Goal: Consume media (video, audio)

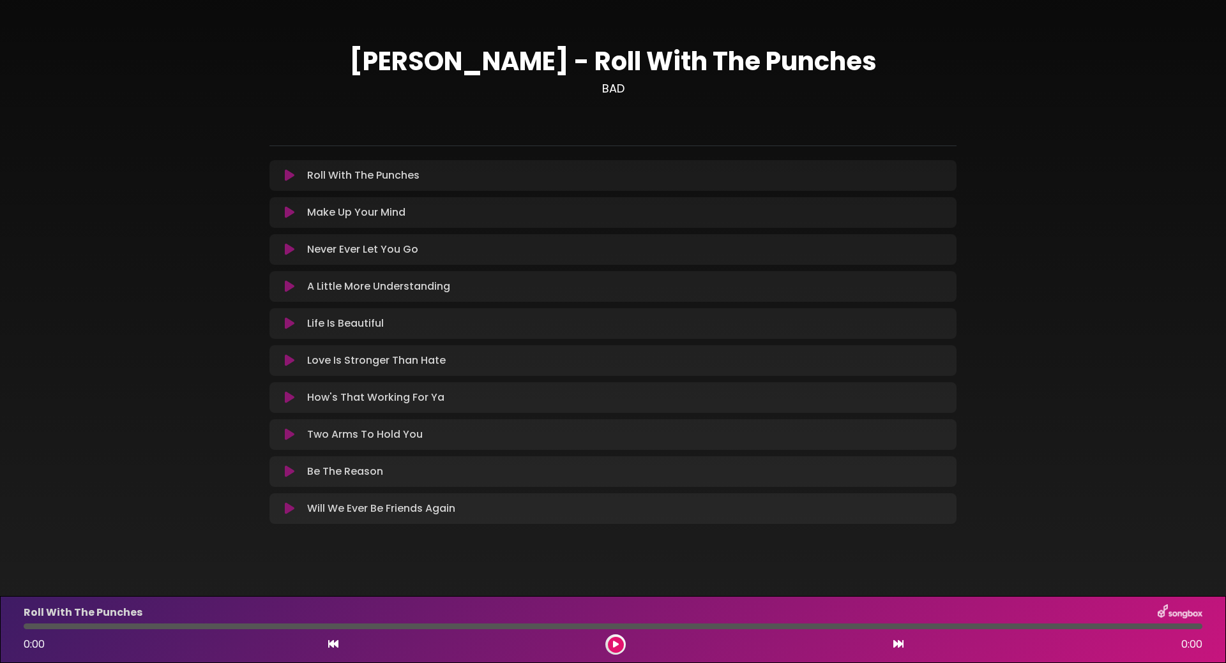
click at [290, 176] on icon at bounding box center [290, 175] width 10 height 13
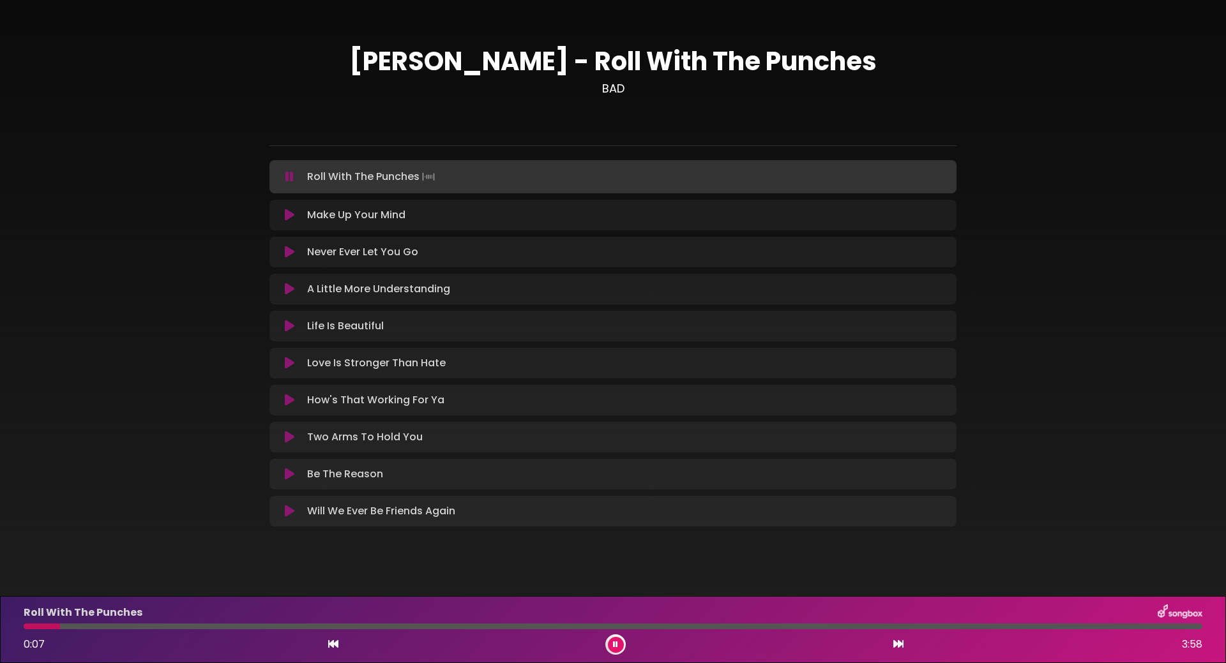
click at [176, 626] on div at bounding box center [613, 627] width 1178 height 6
click at [200, 627] on div at bounding box center [613, 627] width 1178 height 6
click at [236, 626] on div at bounding box center [613, 627] width 1178 height 6
drag, startPoint x: 372, startPoint y: 626, endPoint x: 337, endPoint y: 628, distance: 34.5
click at [337, 628] on div at bounding box center [180, 627] width 313 height 6
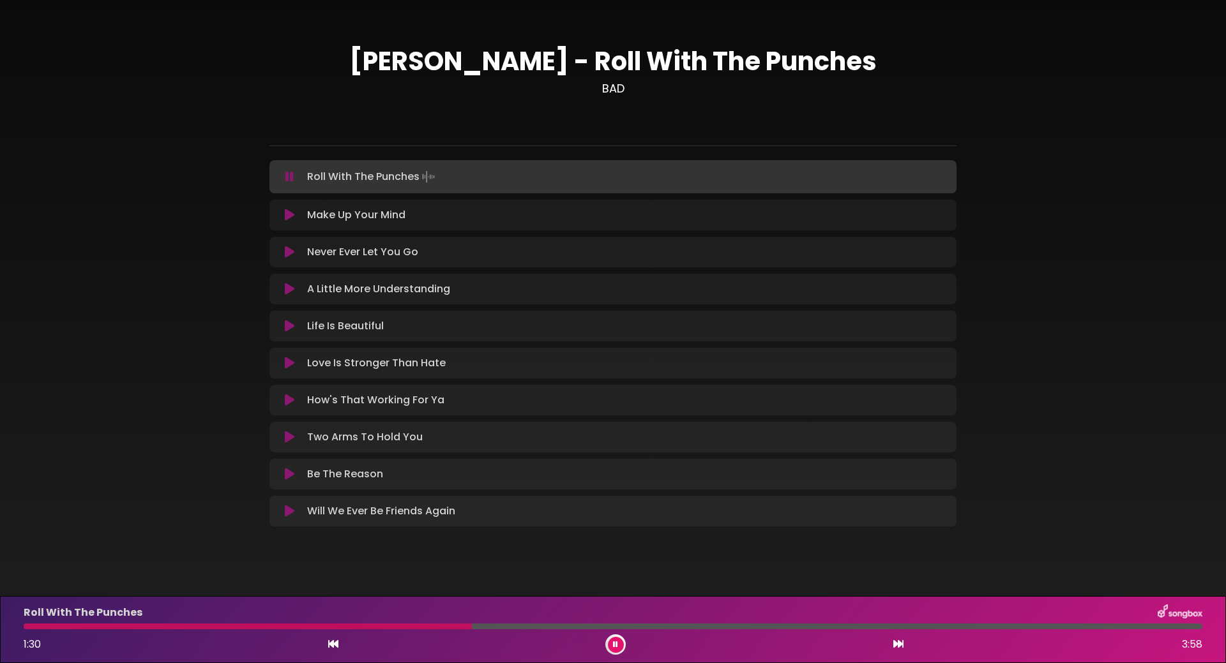
click at [719, 627] on div at bounding box center [613, 627] width 1178 height 6
click at [663, 626] on div at bounding box center [375, 627] width 703 height 6
click at [616, 627] on div at bounding box center [353, 627] width 659 height 6
click at [615, 645] on icon at bounding box center [615, 645] width 5 height 8
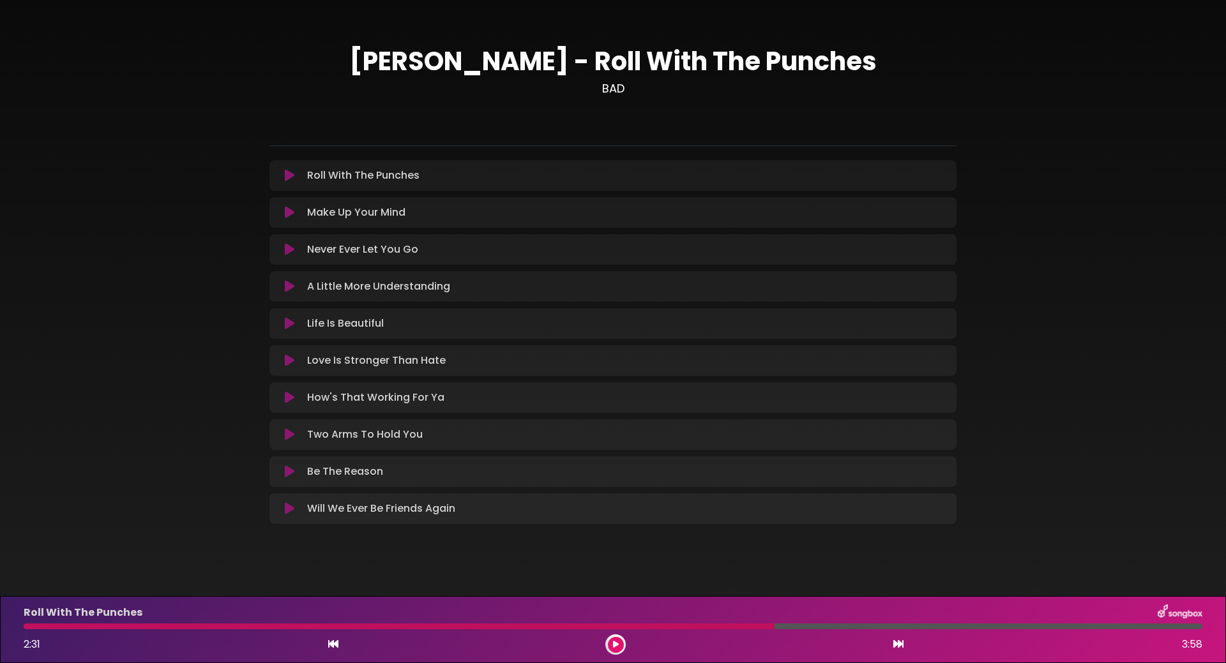
click at [288, 244] on icon at bounding box center [290, 249] width 10 height 13
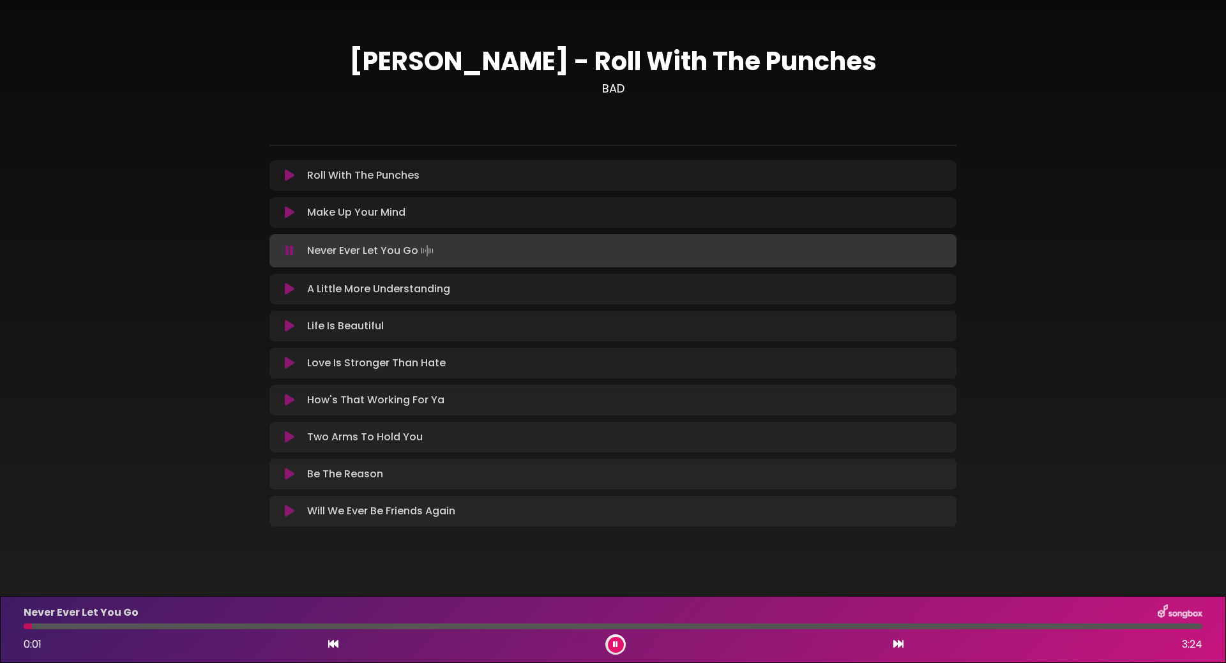
click at [441, 627] on div at bounding box center [613, 627] width 1178 height 6
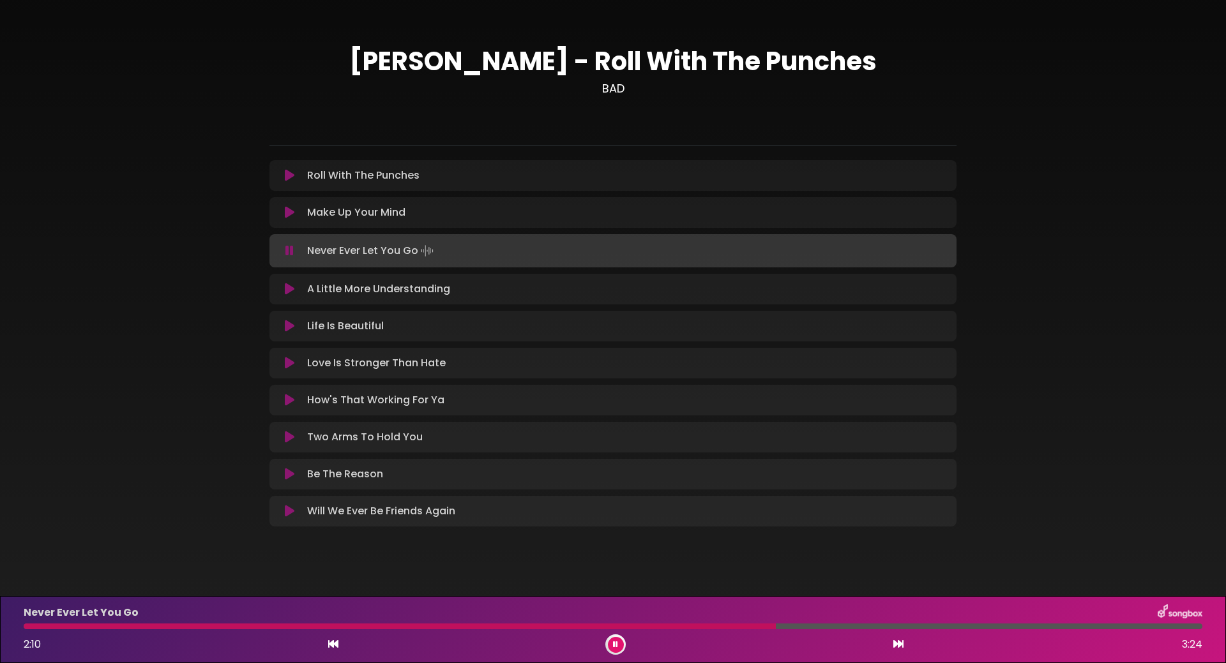
click at [612, 644] on button at bounding box center [616, 645] width 16 height 16
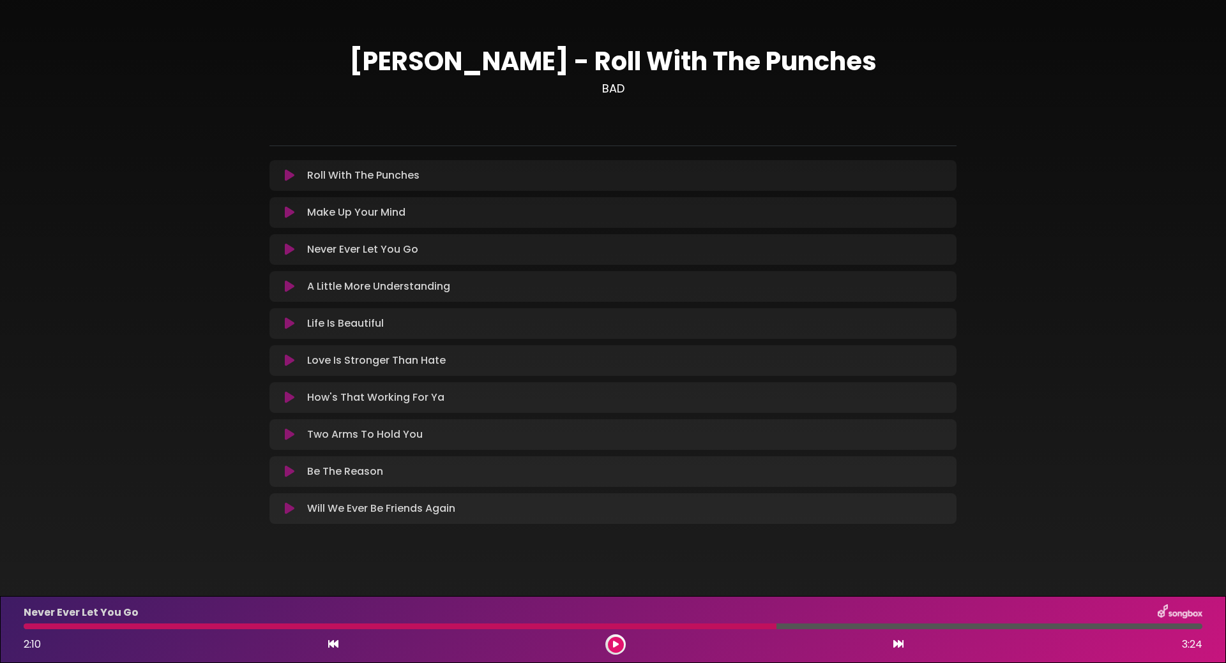
click at [289, 321] on icon at bounding box center [290, 323] width 10 height 13
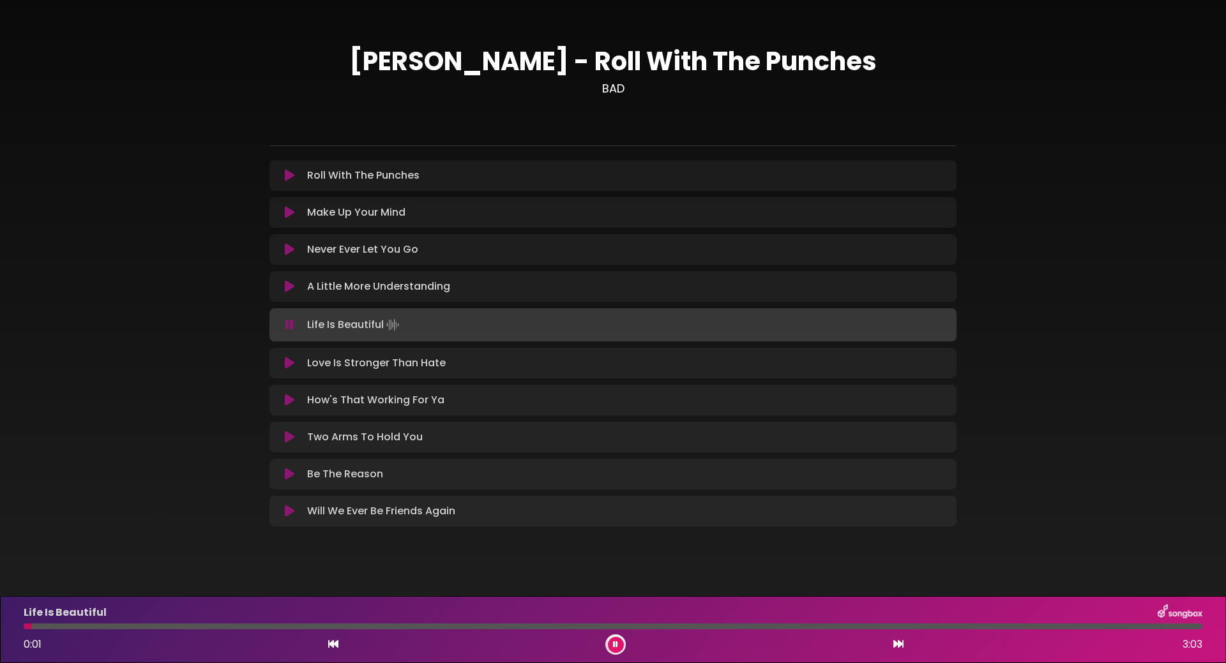
click at [479, 626] on div at bounding box center [613, 627] width 1178 height 6
drag, startPoint x: 515, startPoint y: 625, endPoint x: 539, endPoint y: 625, distance: 23.6
click at [517, 625] on div at bounding box center [613, 627] width 1178 height 6
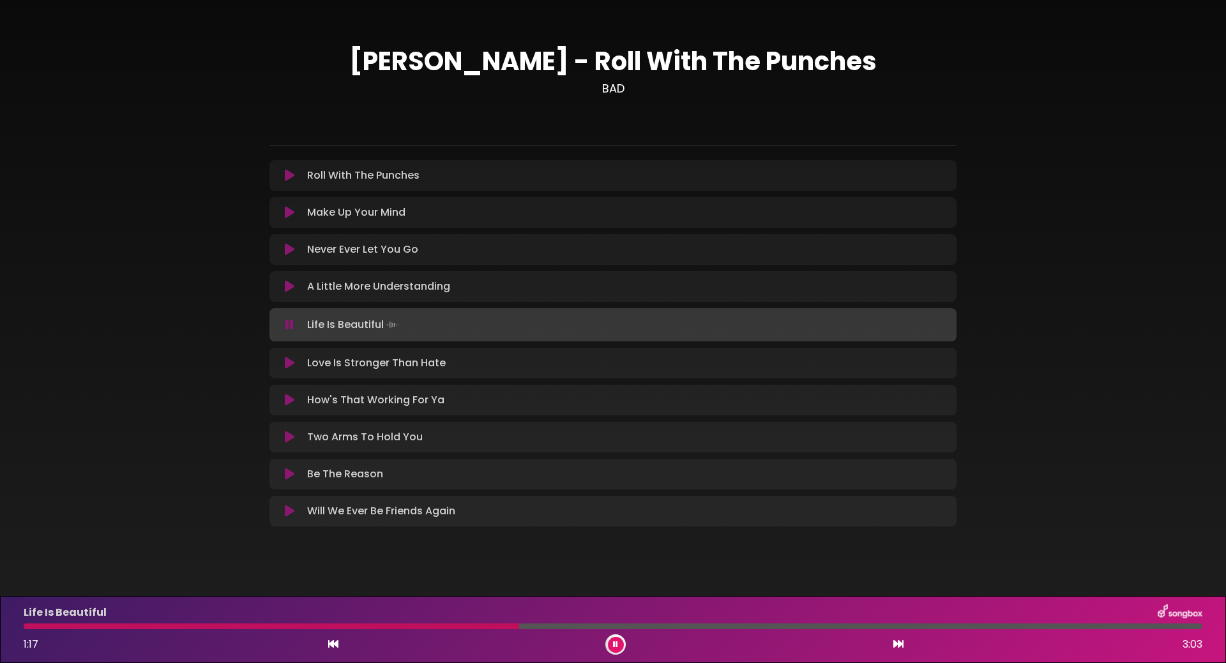
drag, startPoint x: 543, startPoint y: 625, endPoint x: 567, endPoint y: 625, distance: 24.3
click at [544, 625] on div at bounding box center [613, 627] width 1178 height 6
click at [585, 625] on div at bounding box center [613, 627] width 1178 height 6
drag, startPoint x: 633, startPoint y: 628, endPoint x: 710, endPoint y: 631, distance: 76.6
click at [645, 631] on div "Life Is Beautiful 1:27 3:03" at bounding box center [613, 630] width 1194 height 50
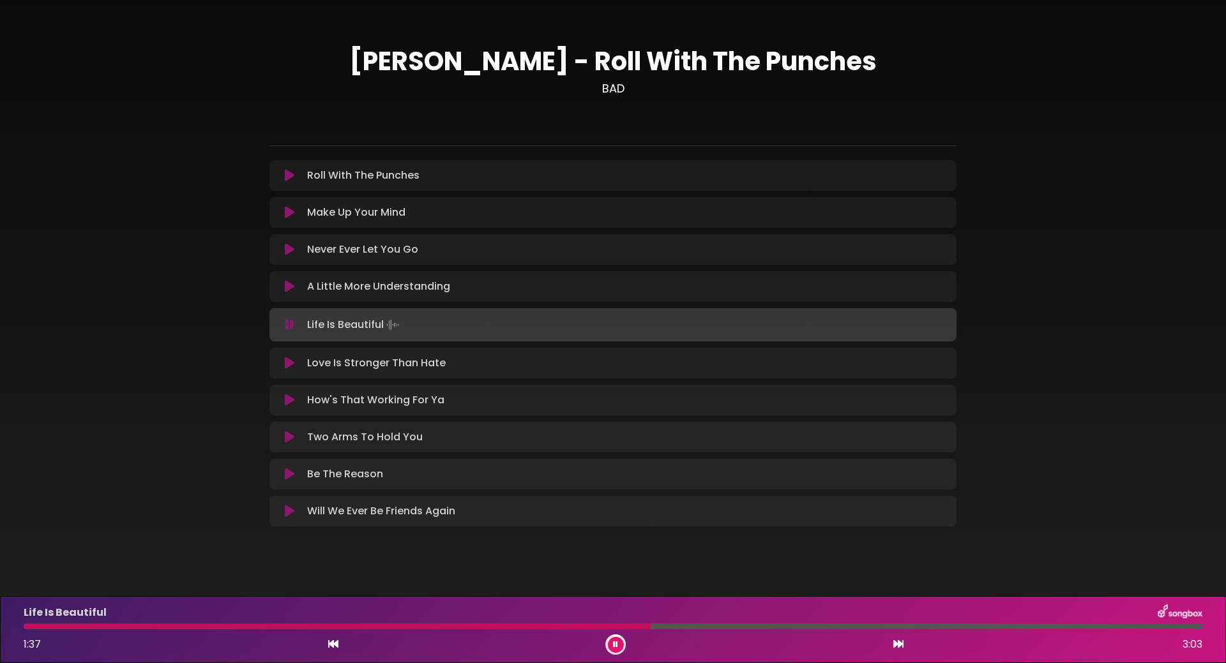
click at [1194, 626] on div at bounding box center [613, 627] width 1178 height 6
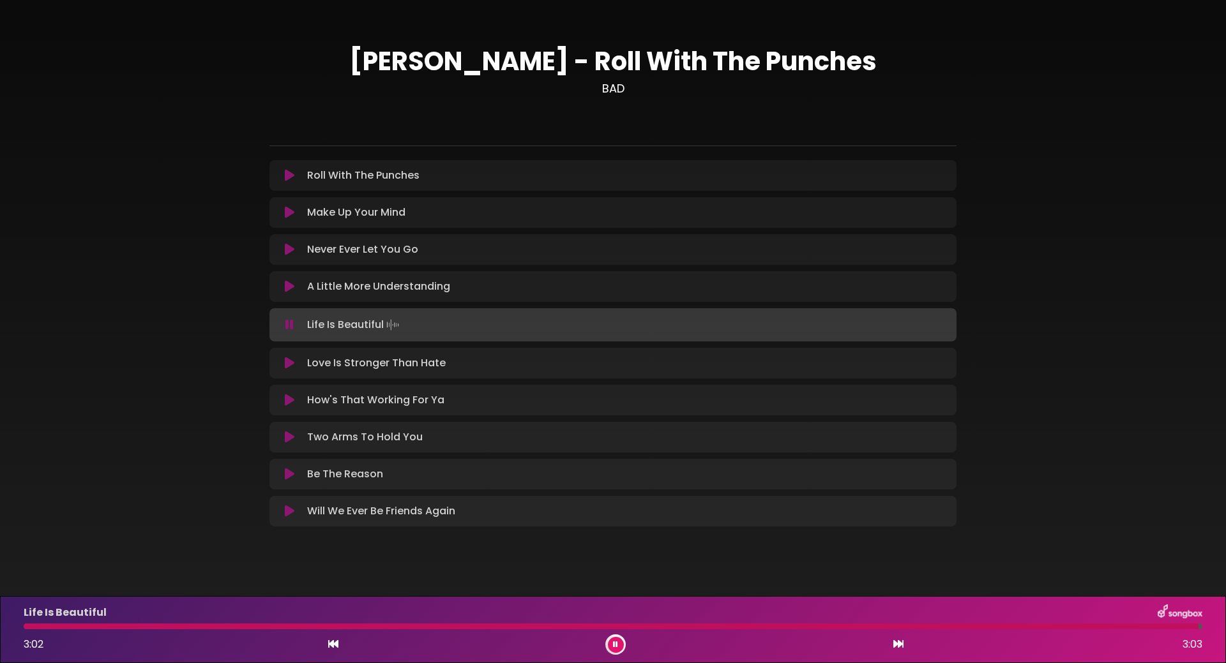
click at [1175, 626] on div at bounding box center [611, 627] width 1175 height 6
click at [810, 627] on div at bounding box center [609, 627] width 1171 height 6
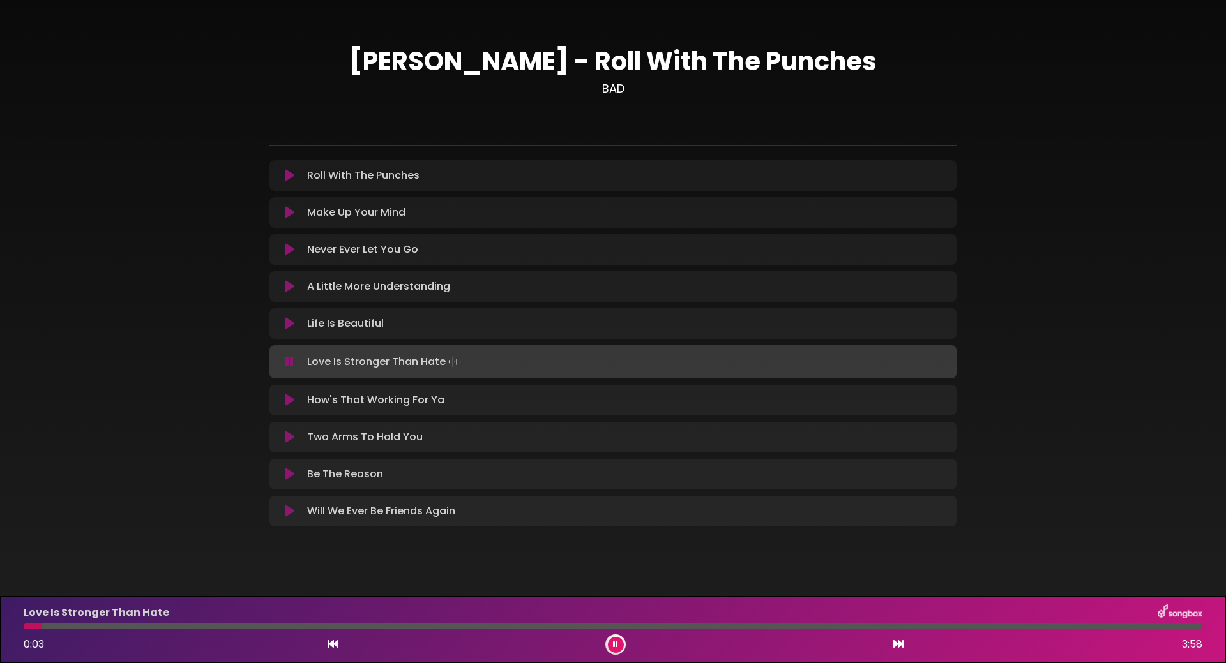
click at [614, 647] on icon at bounding box center [615, 645] width 5 height 8
